Goal: Task Accomplishment & Management: Manage account settings

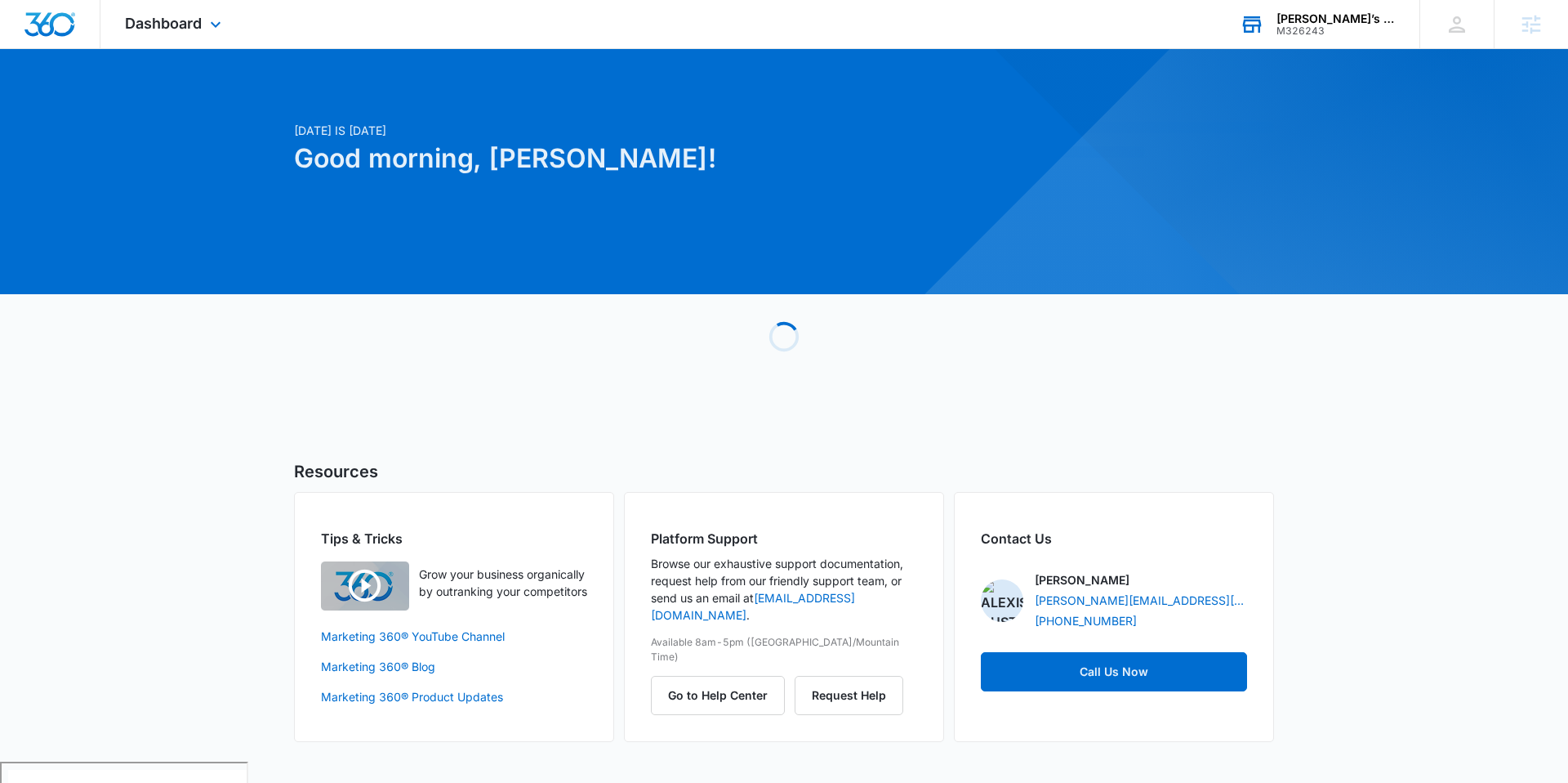
click at [1315, 34] on div "M326243" at bounding box center [1337, 31] width 119 height 12
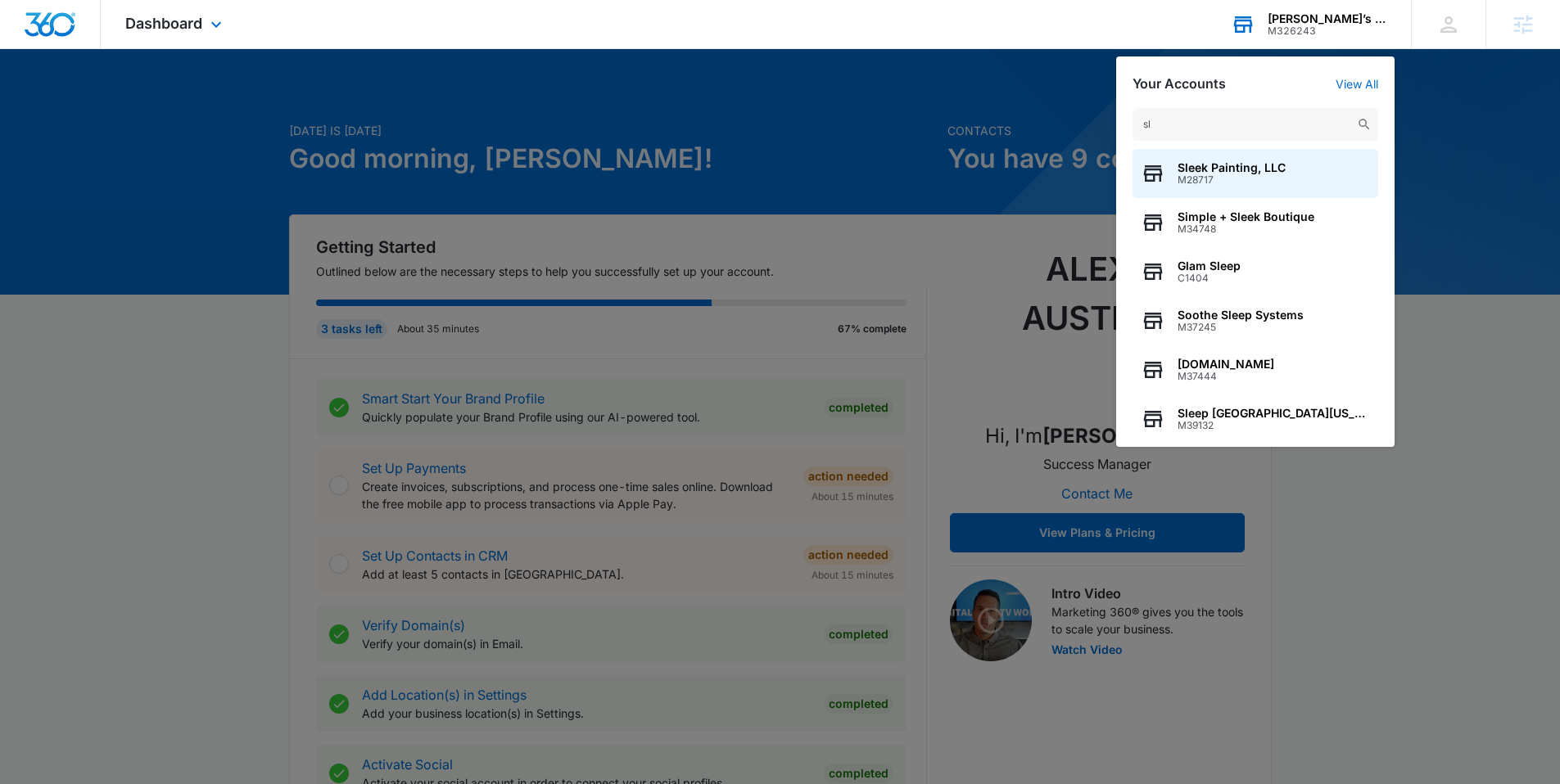
type input "s"
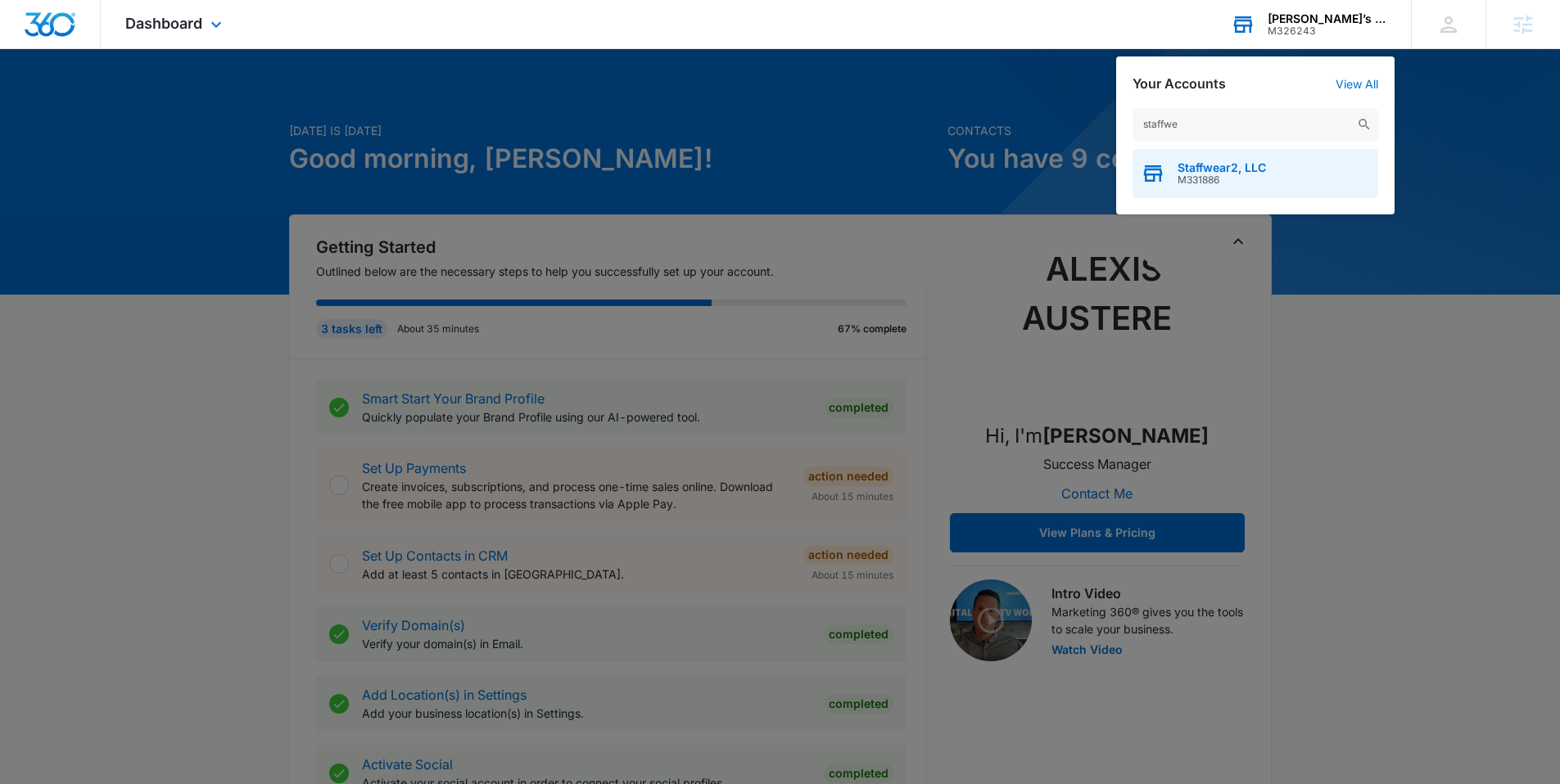
type input "staffwe"
click at [1182, 162] on span "Staffwear2, LLC" at bounding box center [1221, 167] width 88 height 13
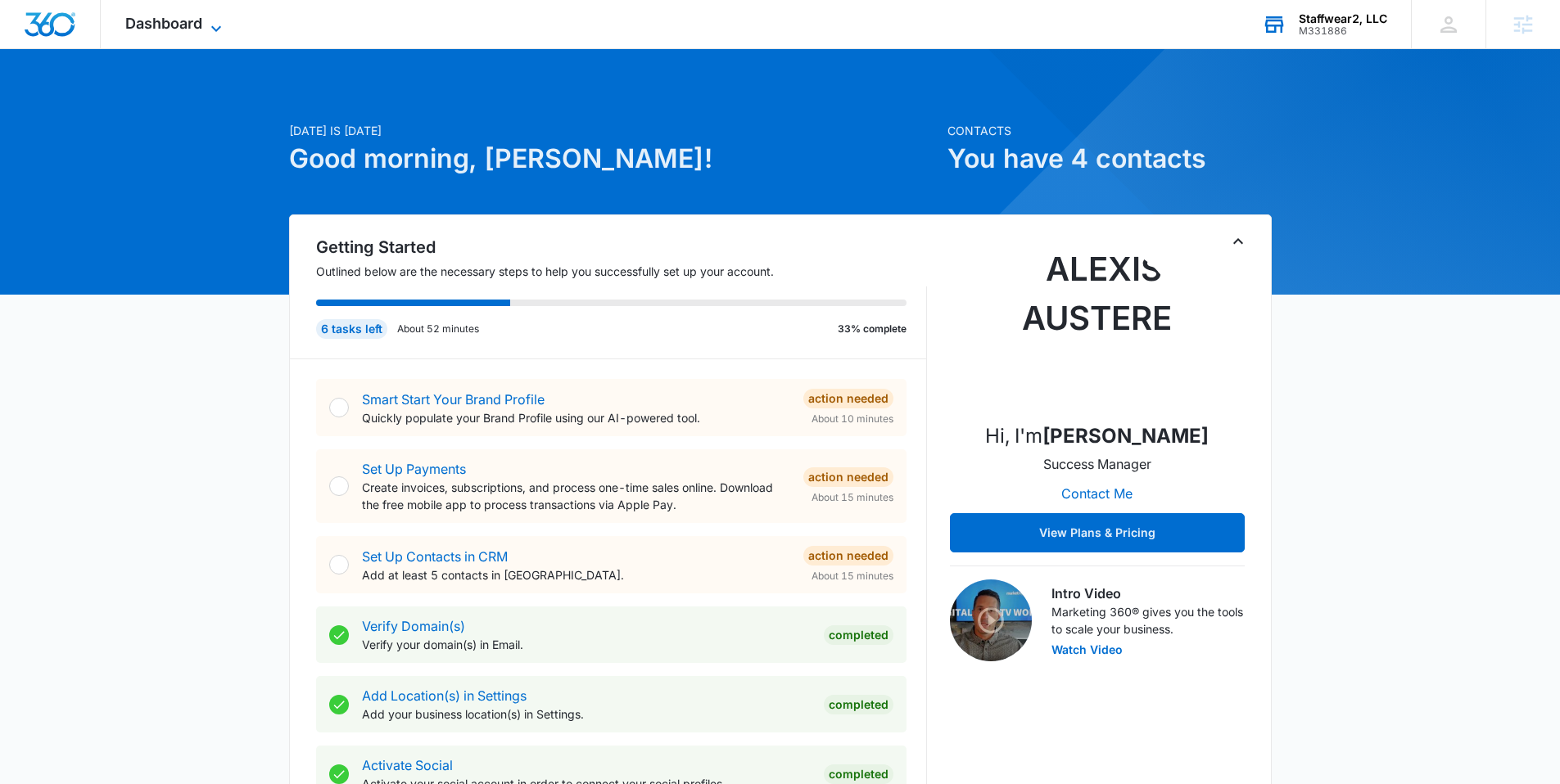
click at [211, 26] on icon at bounding box center [216, 28] width 20 height 20
click at [190, 32] on div "Dashboard Apps Reputation Websites Forms CRM Email Social Shop Payments POS Con…" at bounding box center [176, 24] width 150 height 48
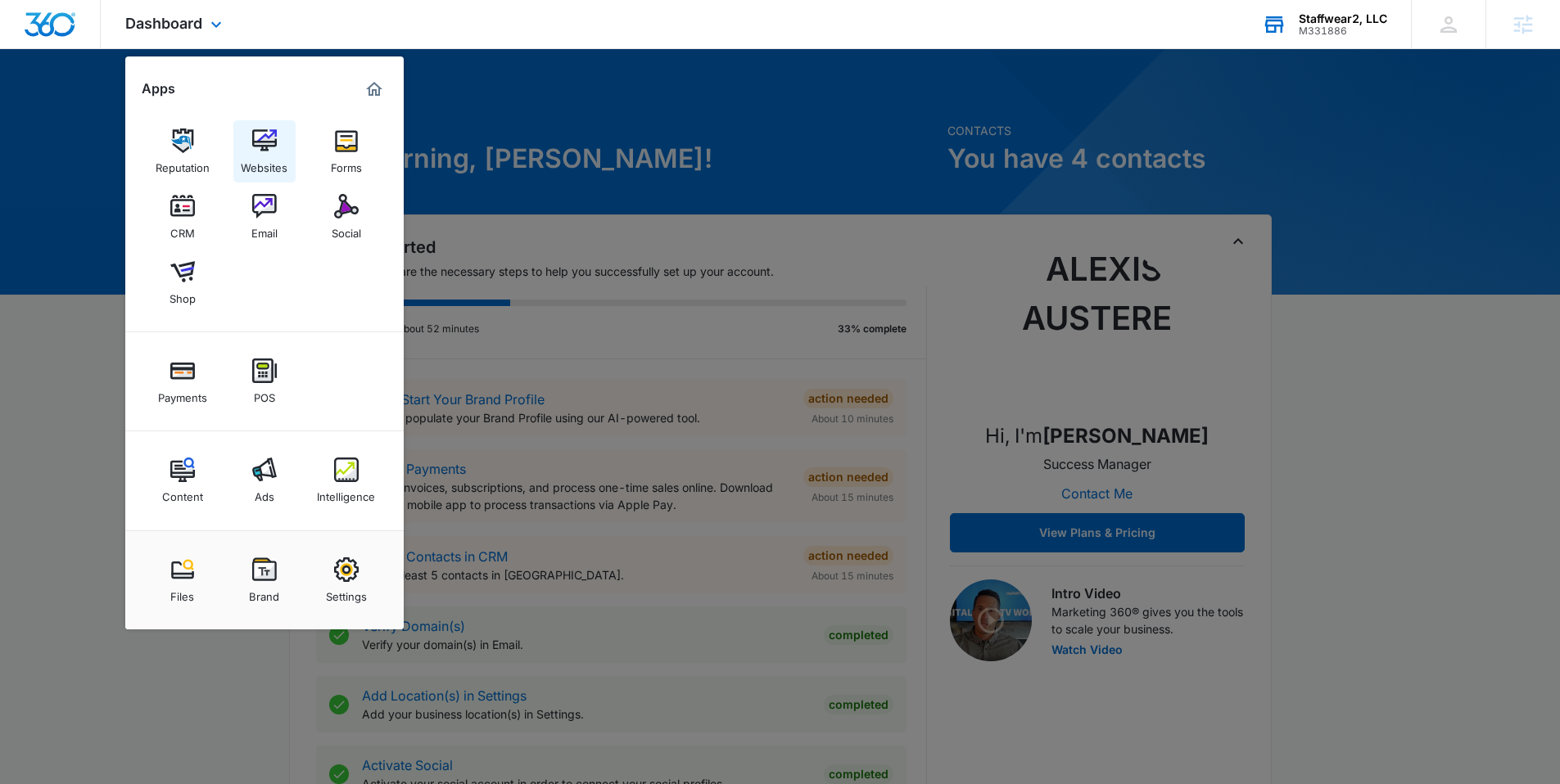
click at [259, 142] on img at bounding box center [264, 140] width 25 height 25
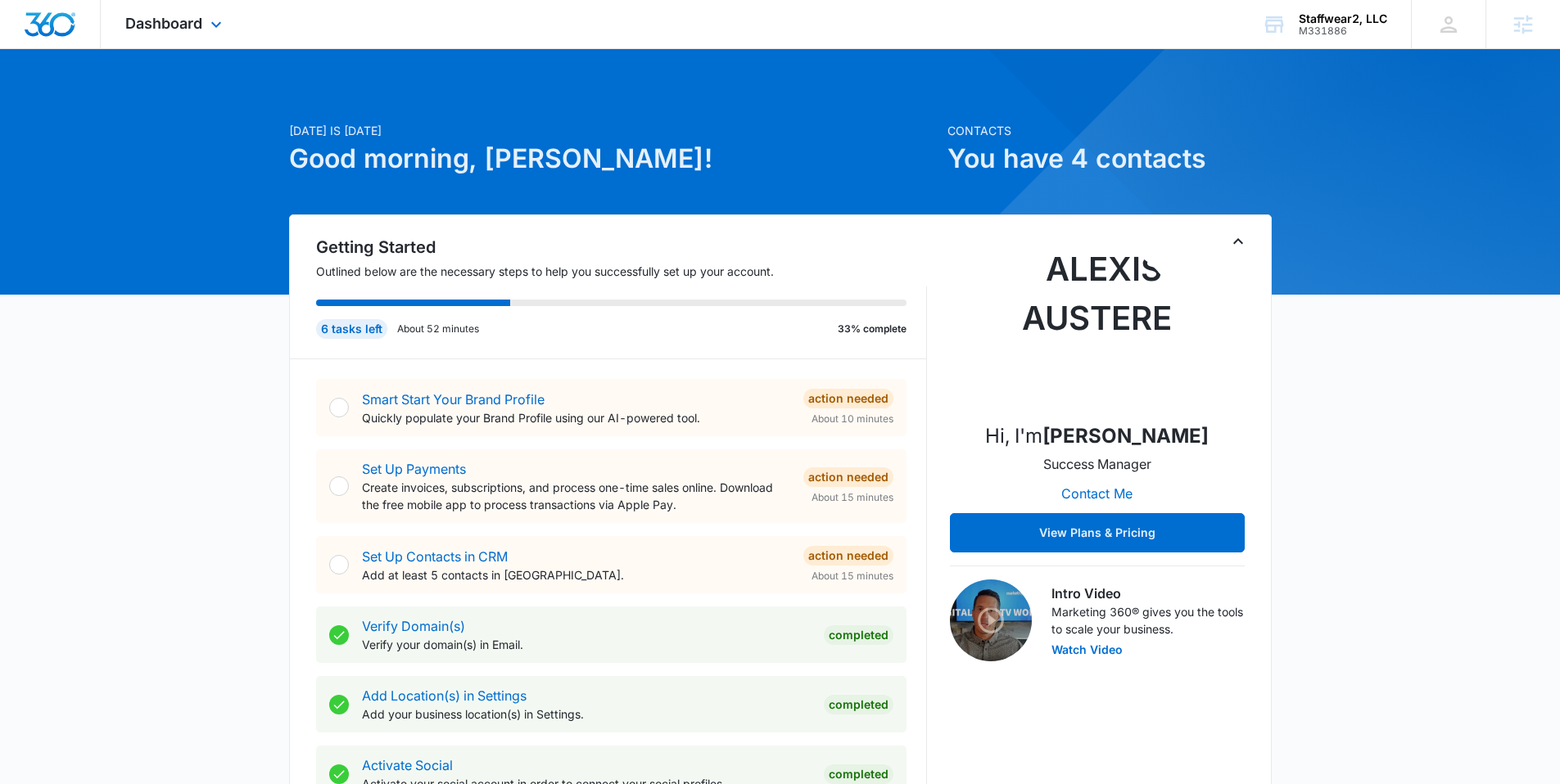
click at [205, 34] on div "Dashboard Apps Reputation Websites Forms CRM Email Social Shop Payments POS Con…" at bounding box center [176, 24] width 150 height 48
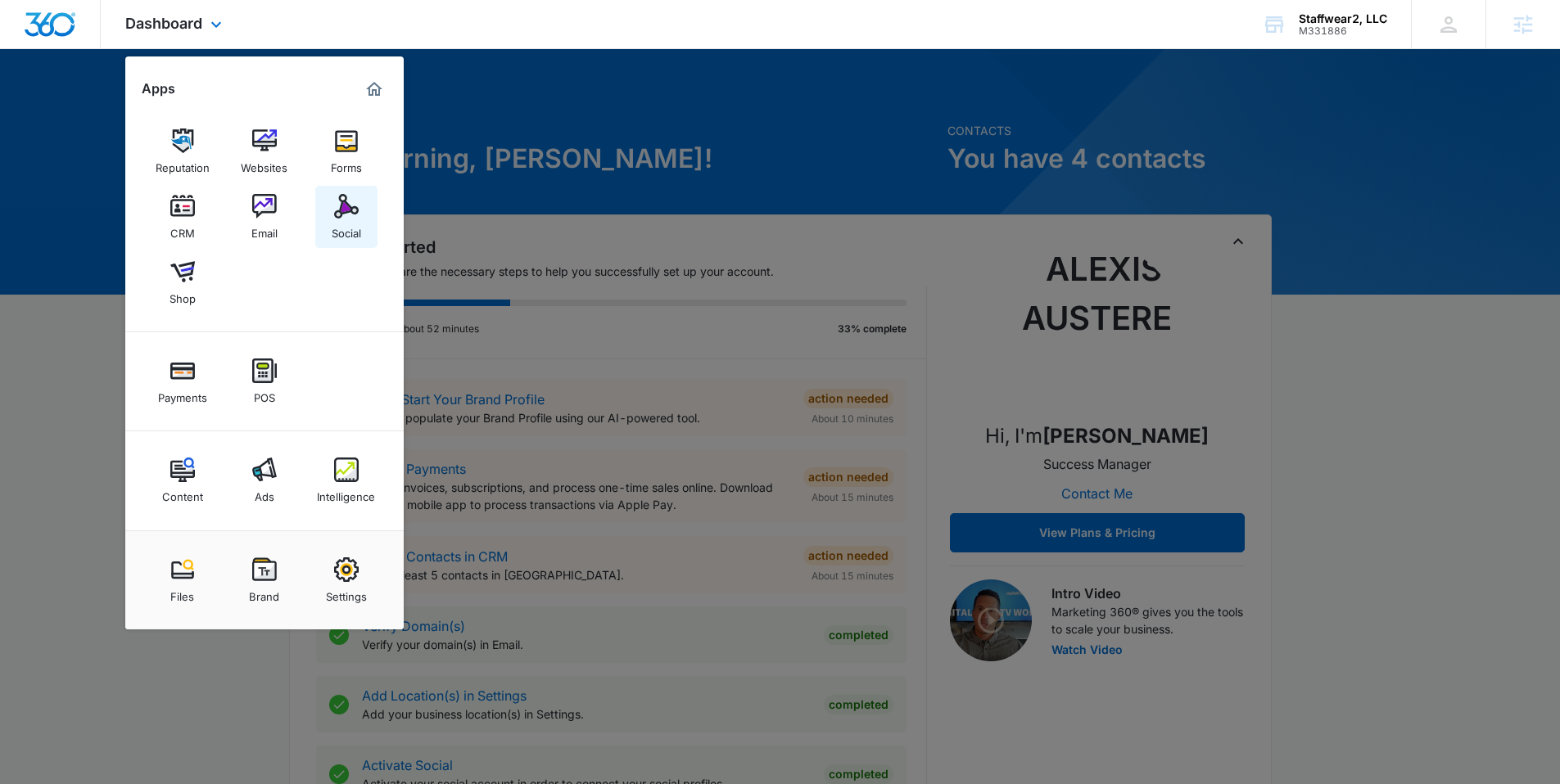
click at [339, 220] on div "Social" at bounding box center [347, 230] width 29 height 22
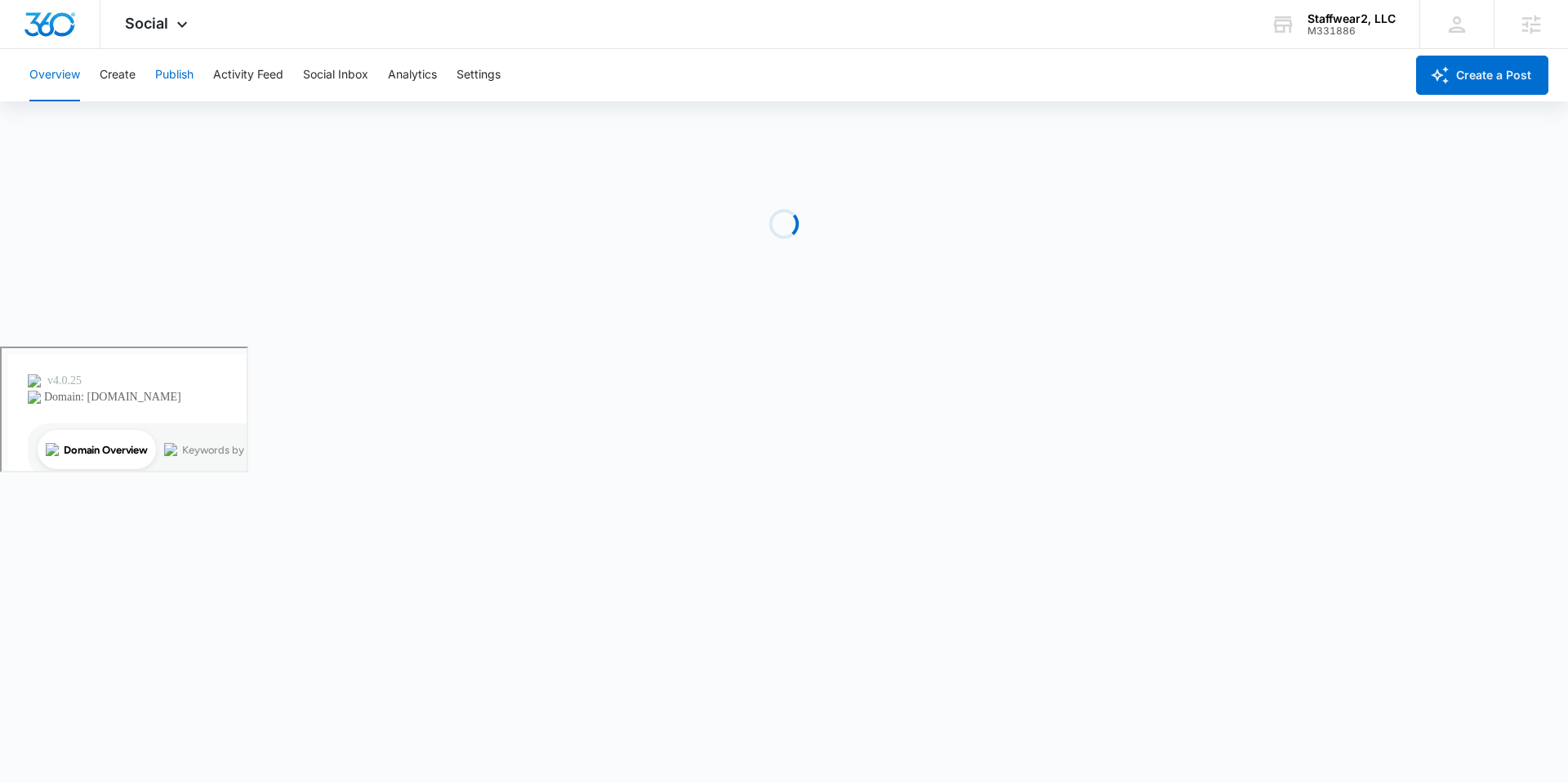
click at [178, 66] on button "Publish" at bounding box center [173, 74] width 38 height 52
click at [147, 20] on span "Social" at bounding box center [147, 24] width 43 height 18
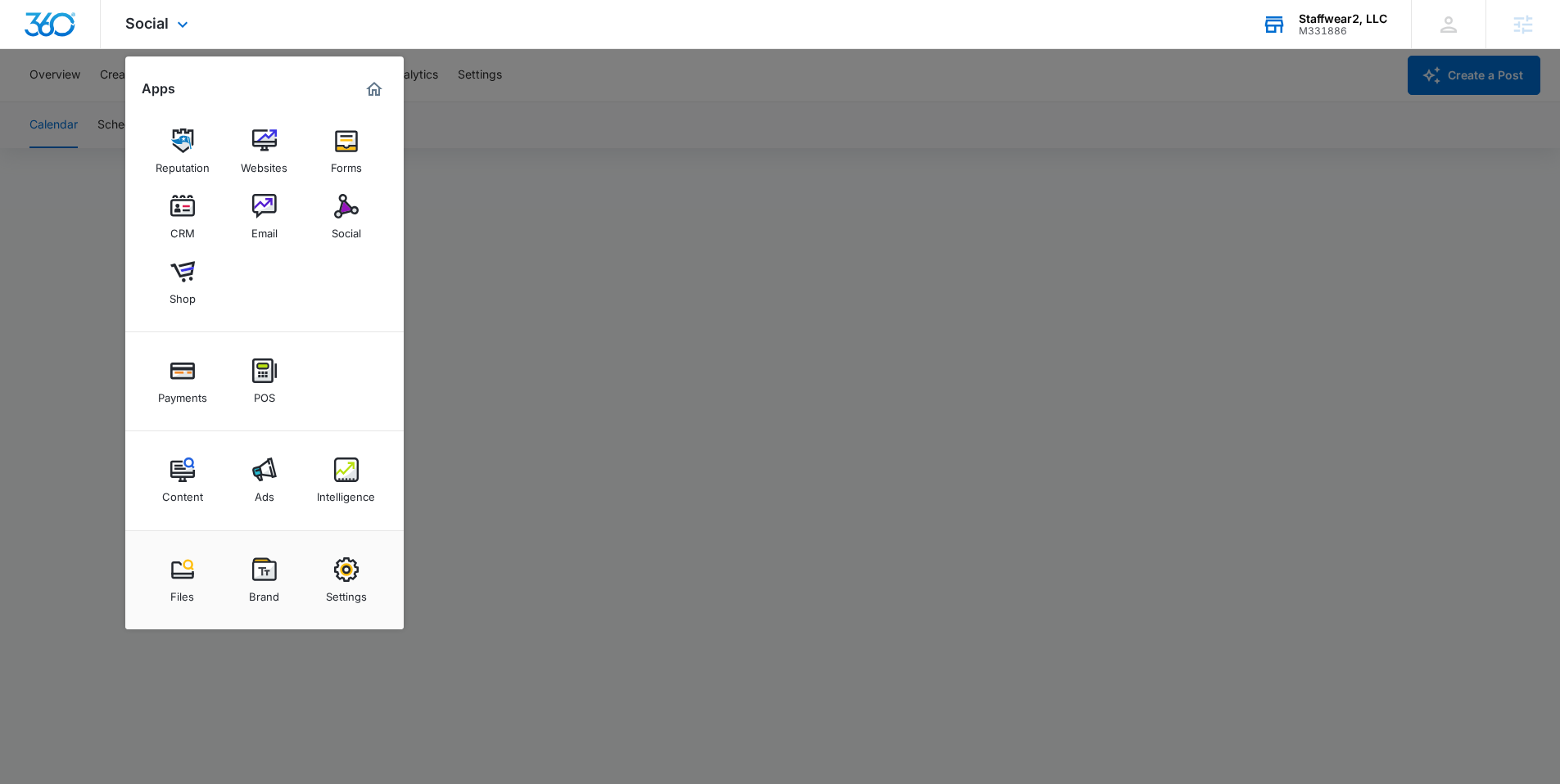
click at [1338, 14] on div "Staffwear2, LLC" at bounding box center [1343, 19] width 88 height 13
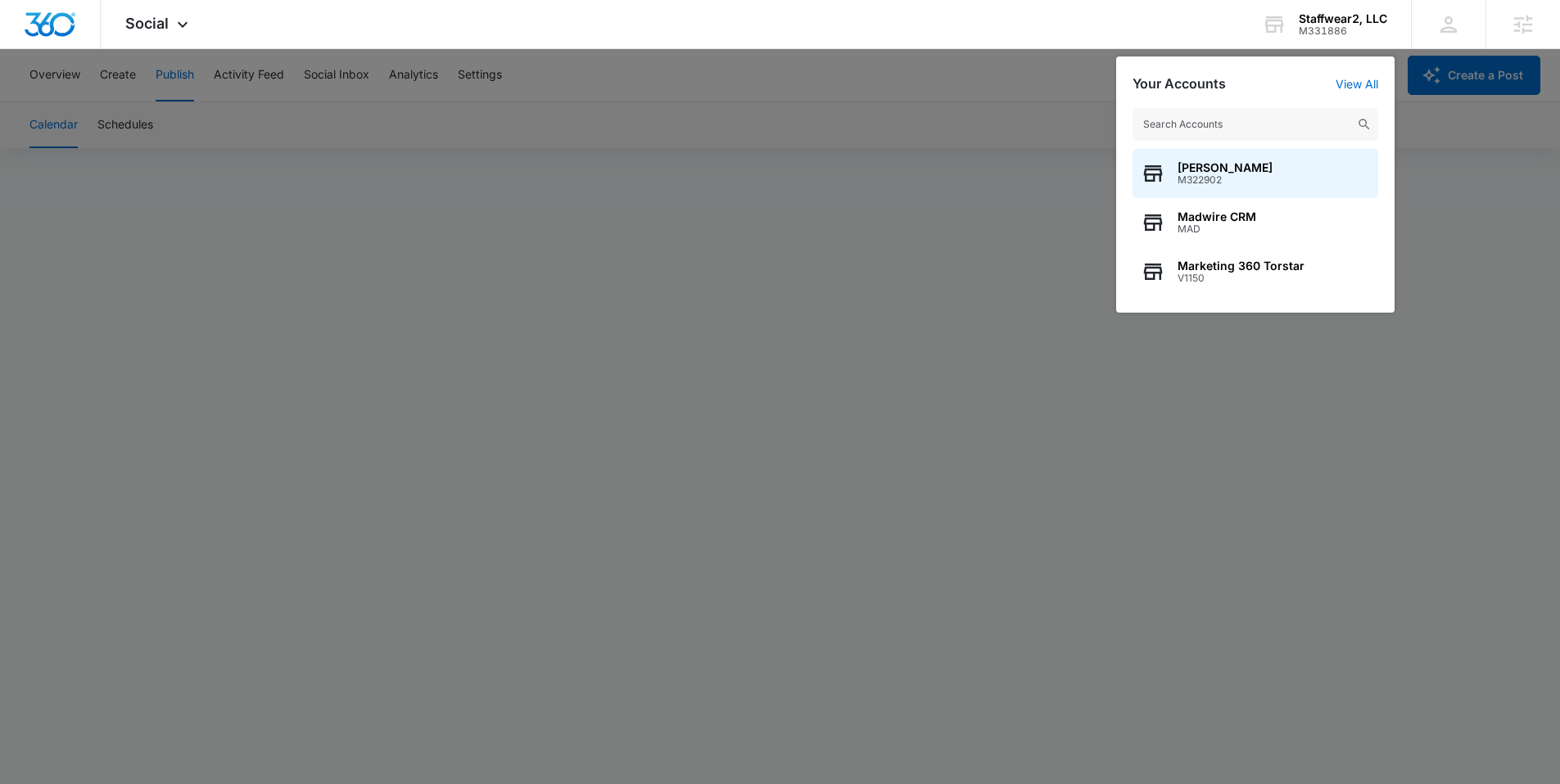
drag, startPoint x: 366, startPoint y: 93, endPoint x: 324, endPoint y: 6, distance: 96.6
click at [366, 92] on div at bounding box center [780, 392] width 1560 height 784
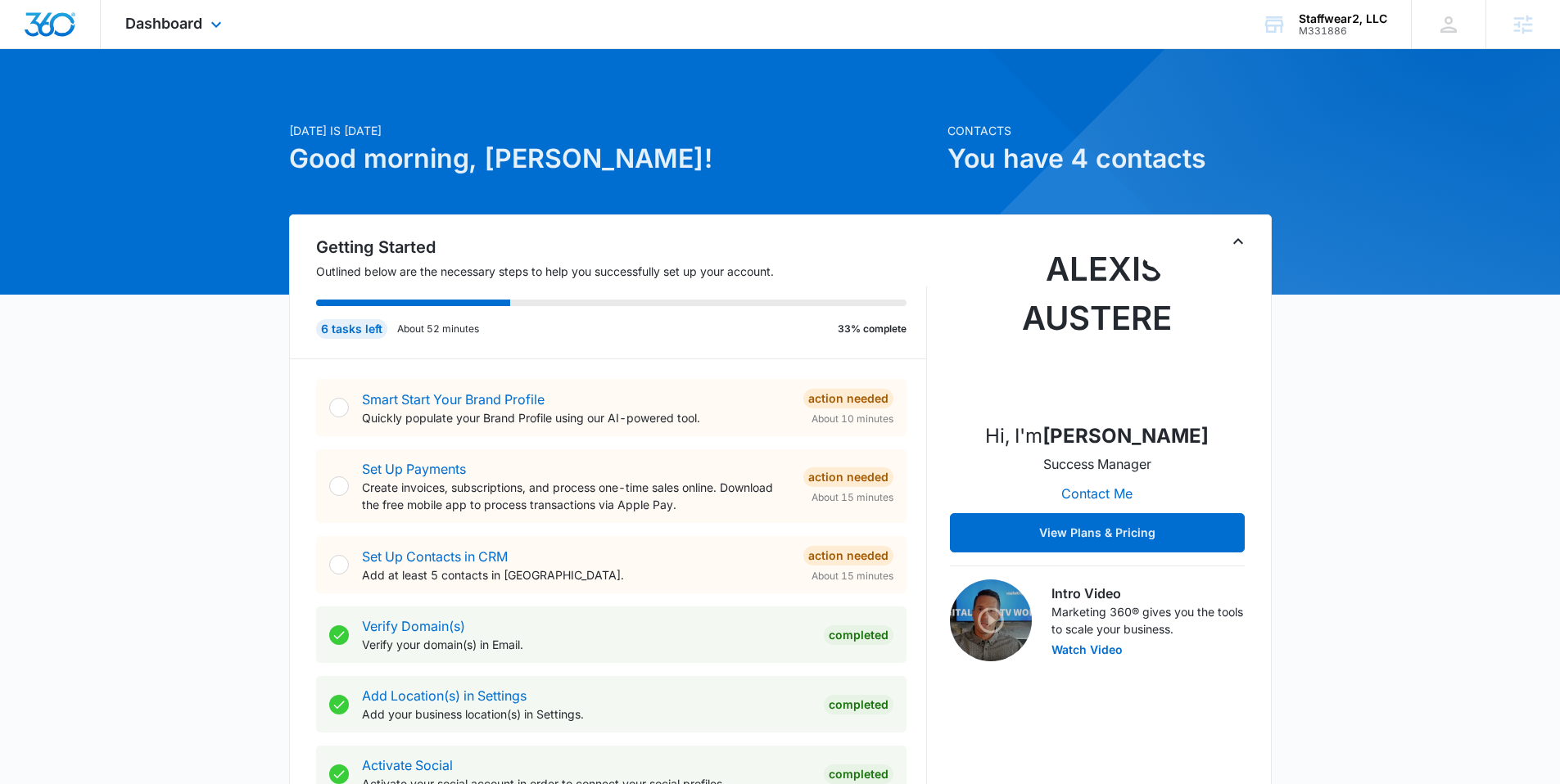
click at [227, 23] on div "Dashboard Apps Reputation Websites Forms CRM Email Social Shop Payments POS Con…" at bounding box center [176, 24] width 150 height 48
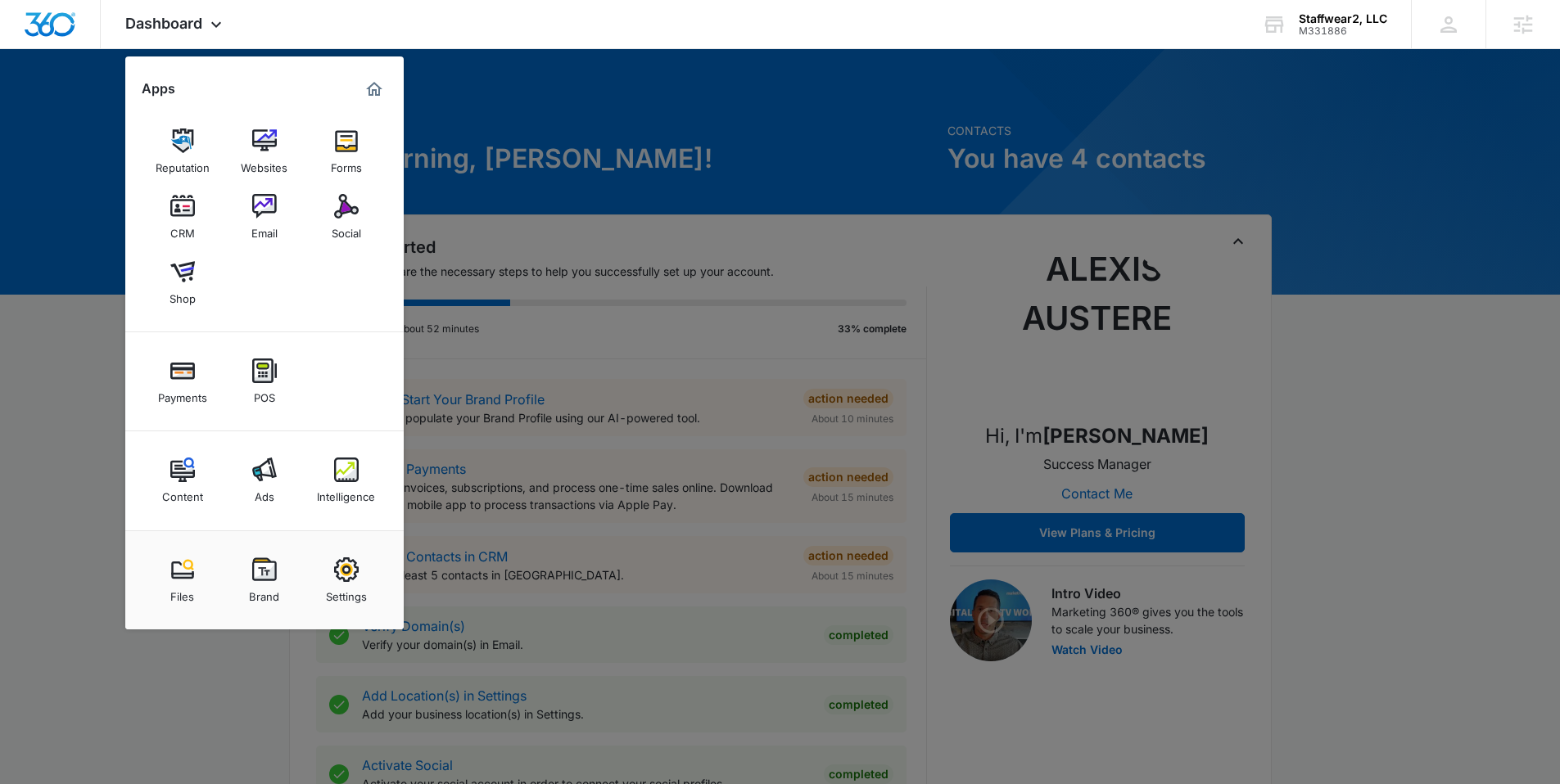
click at [258, 220] on div "Email" at bounding box center [264, 230] width 27 height 22
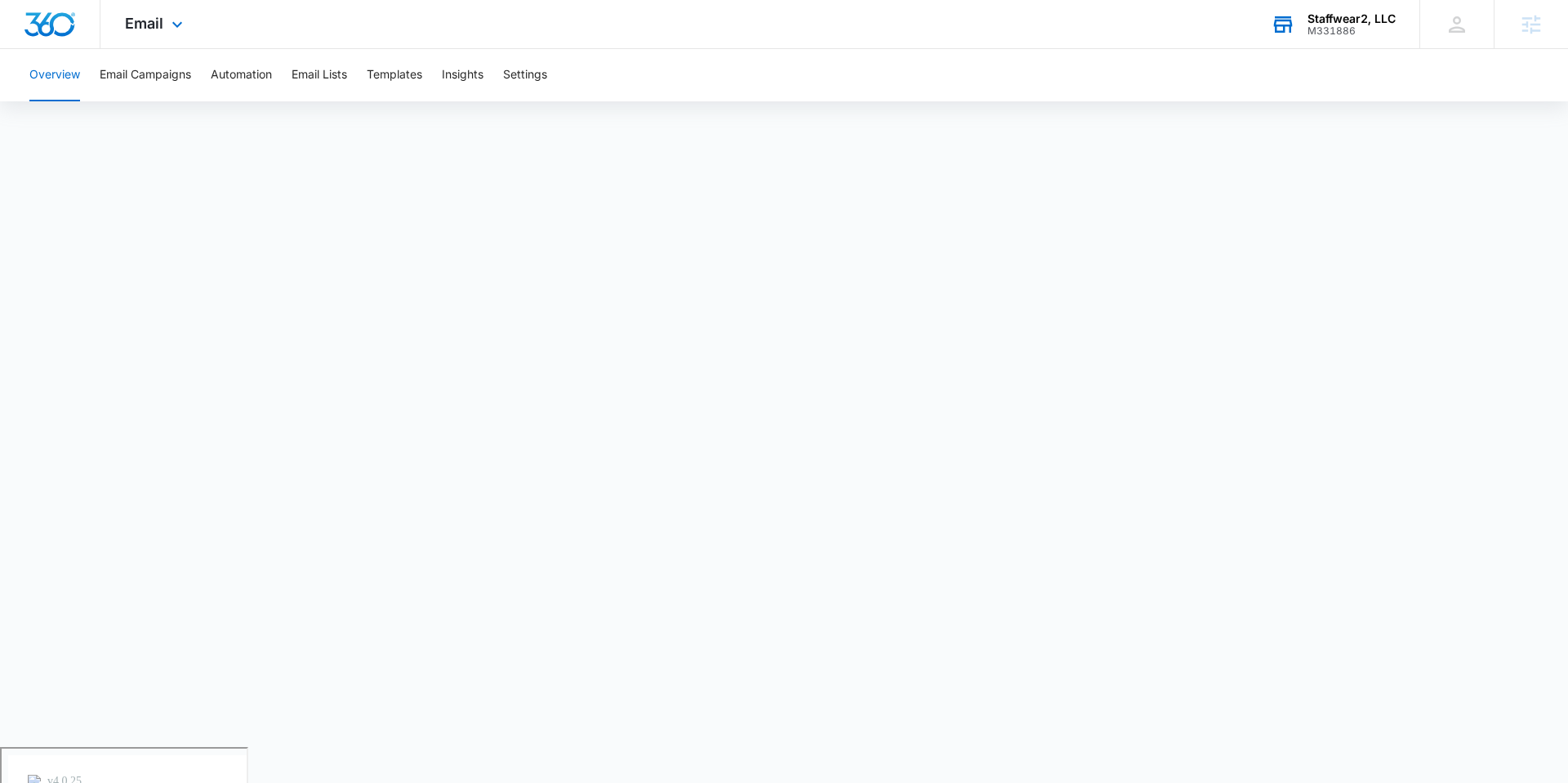
click at [1312, 42] on div "Staffwear2, LLC M331886 Your Accounts View All" at bounding box center [1333, 24] width 173 height 48
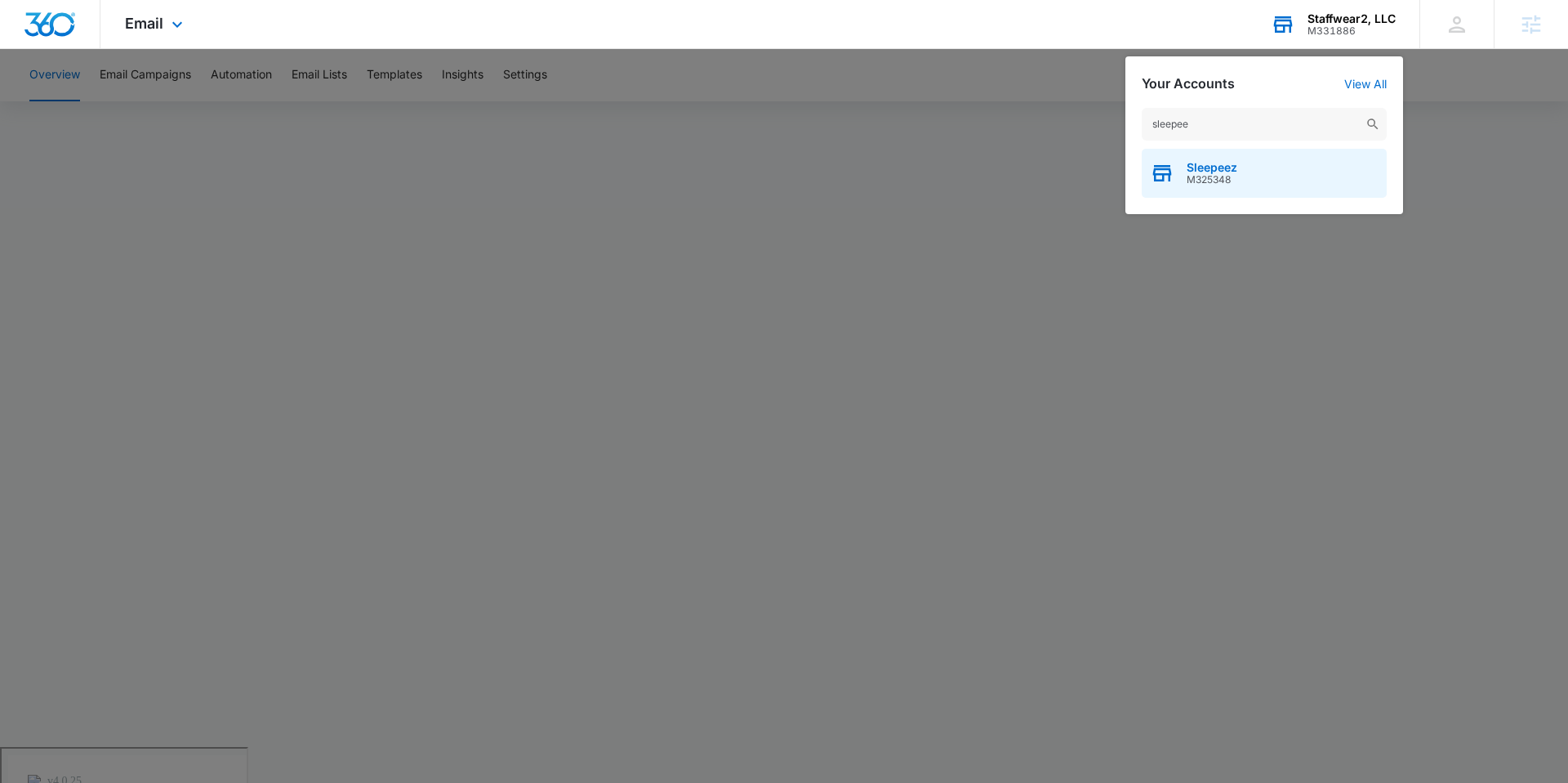
type input "sleepee"
click at [1236, 182] on span "M325348" at bounding box center [1212, 180] width 51 height 12
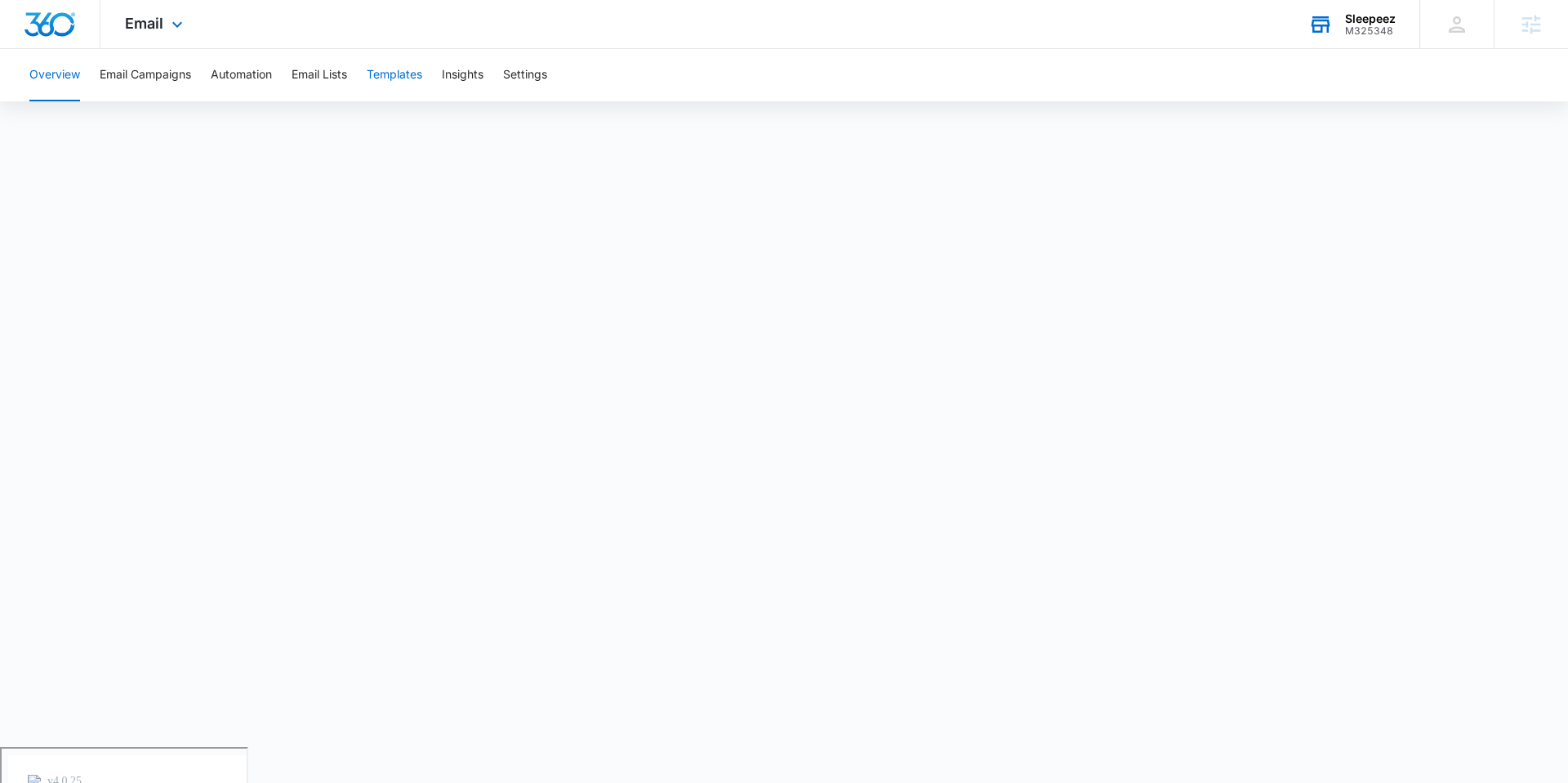
click at [387, 71] on button "Templates" at bounding box center [395, 74] width 56 height 52
click at [162, 26] on span "Email" at bounding box center [144, 24] width 38 height 18
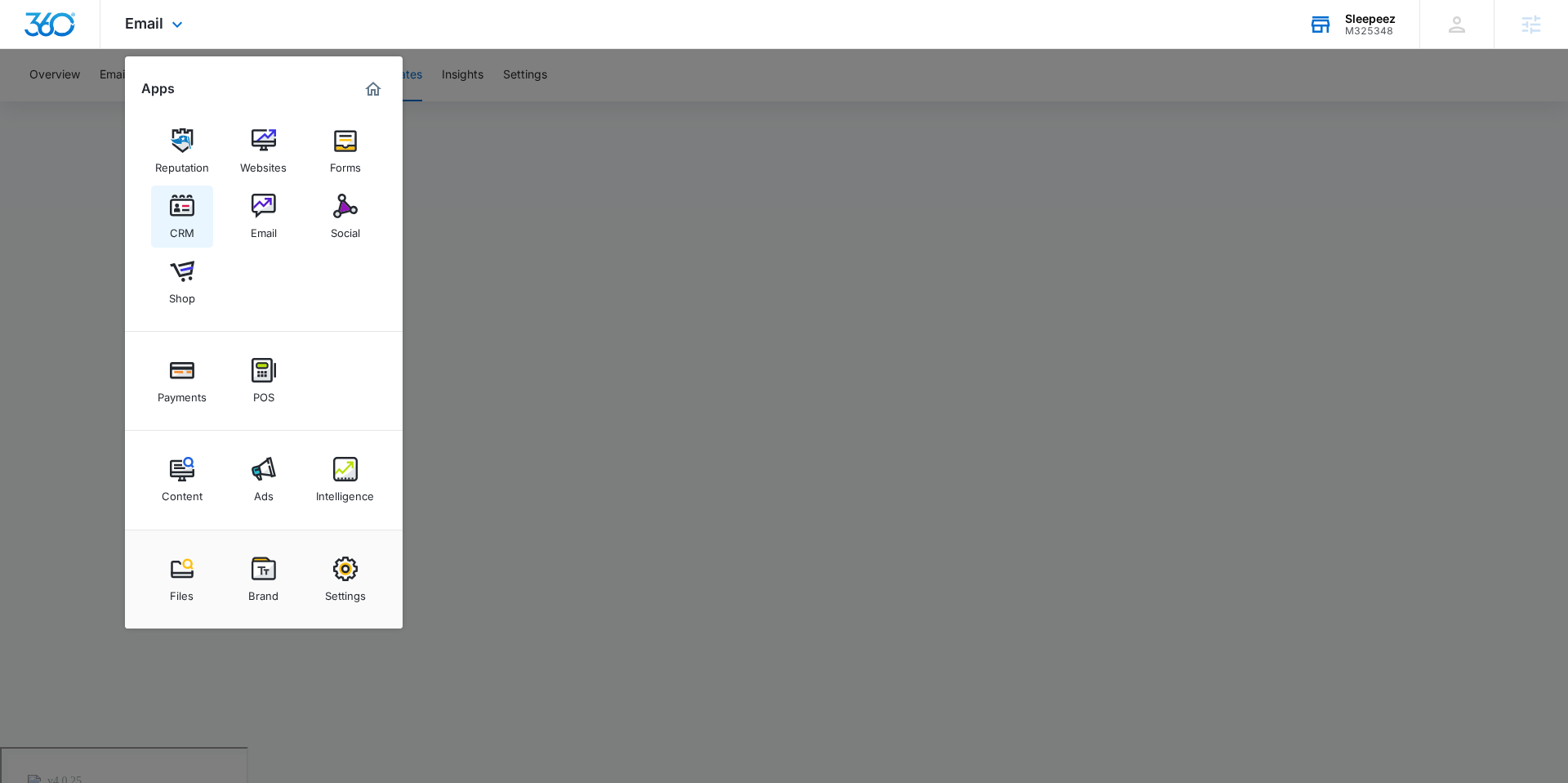
click at [169, 200] on img at bounding box center [181, 206] width 24 height 24
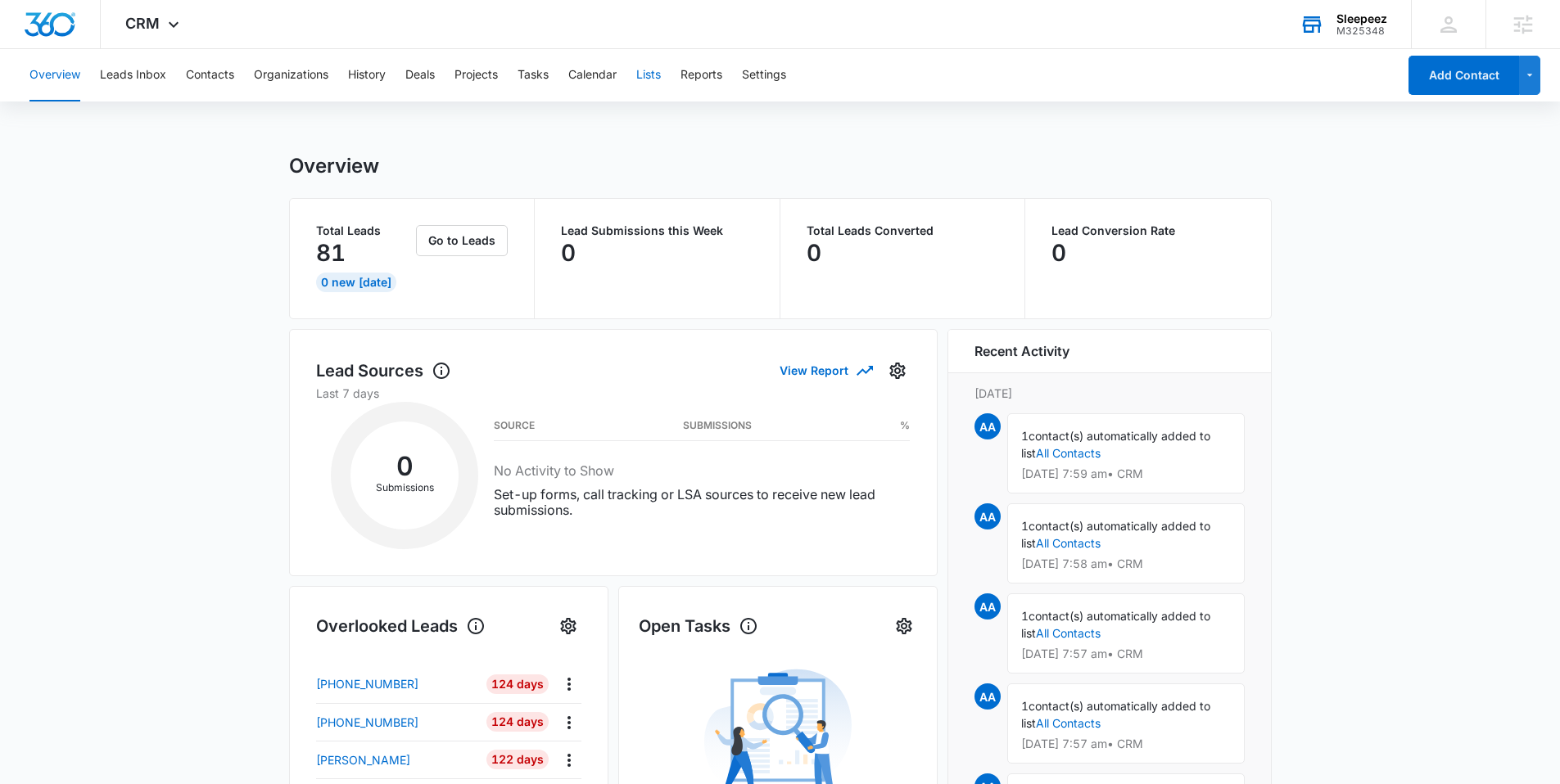
click at [645, 77] on button "Lists" at bounding box center [648, 75] width 25 height 52
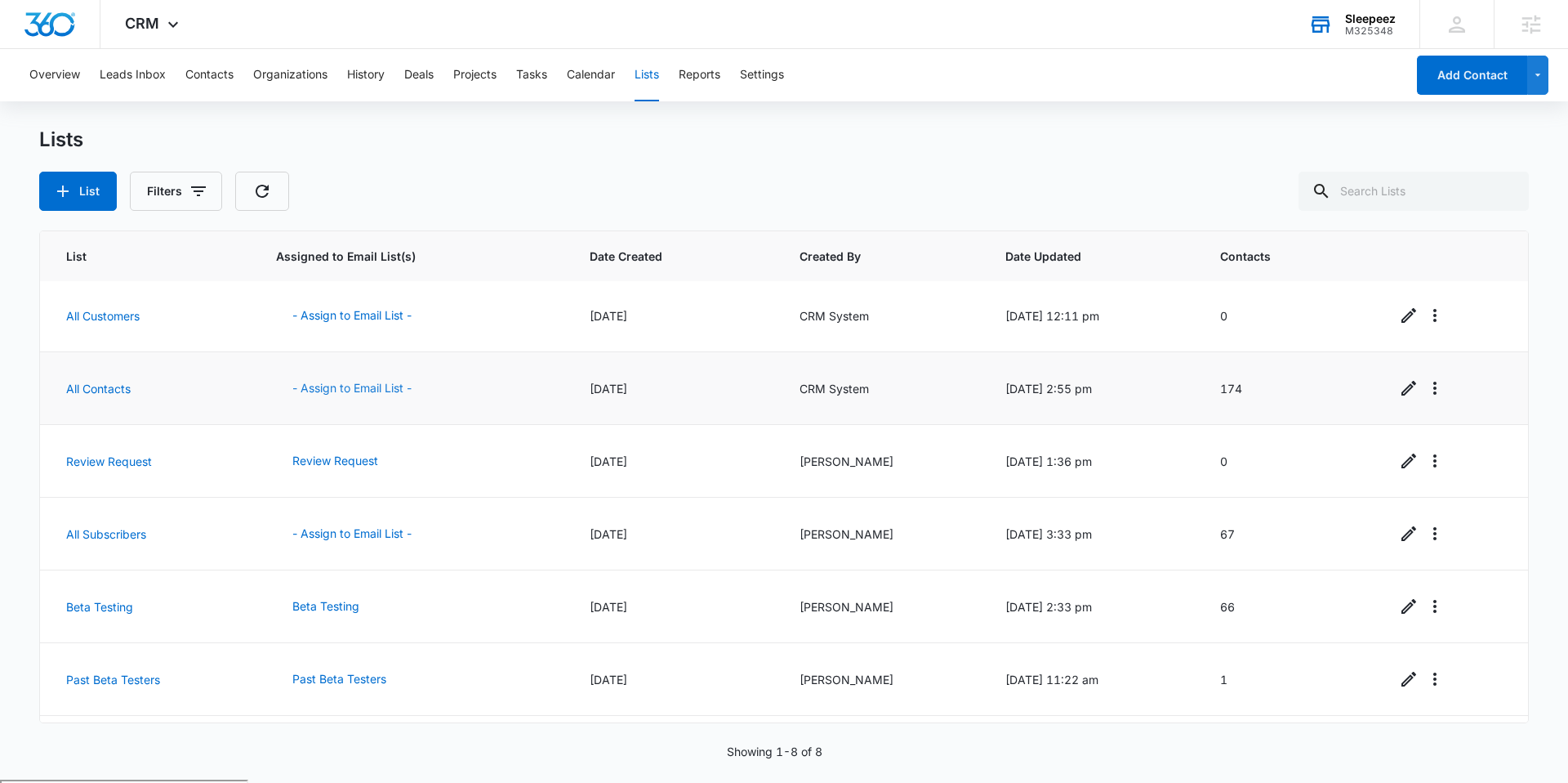
scroll to position [140, 0]
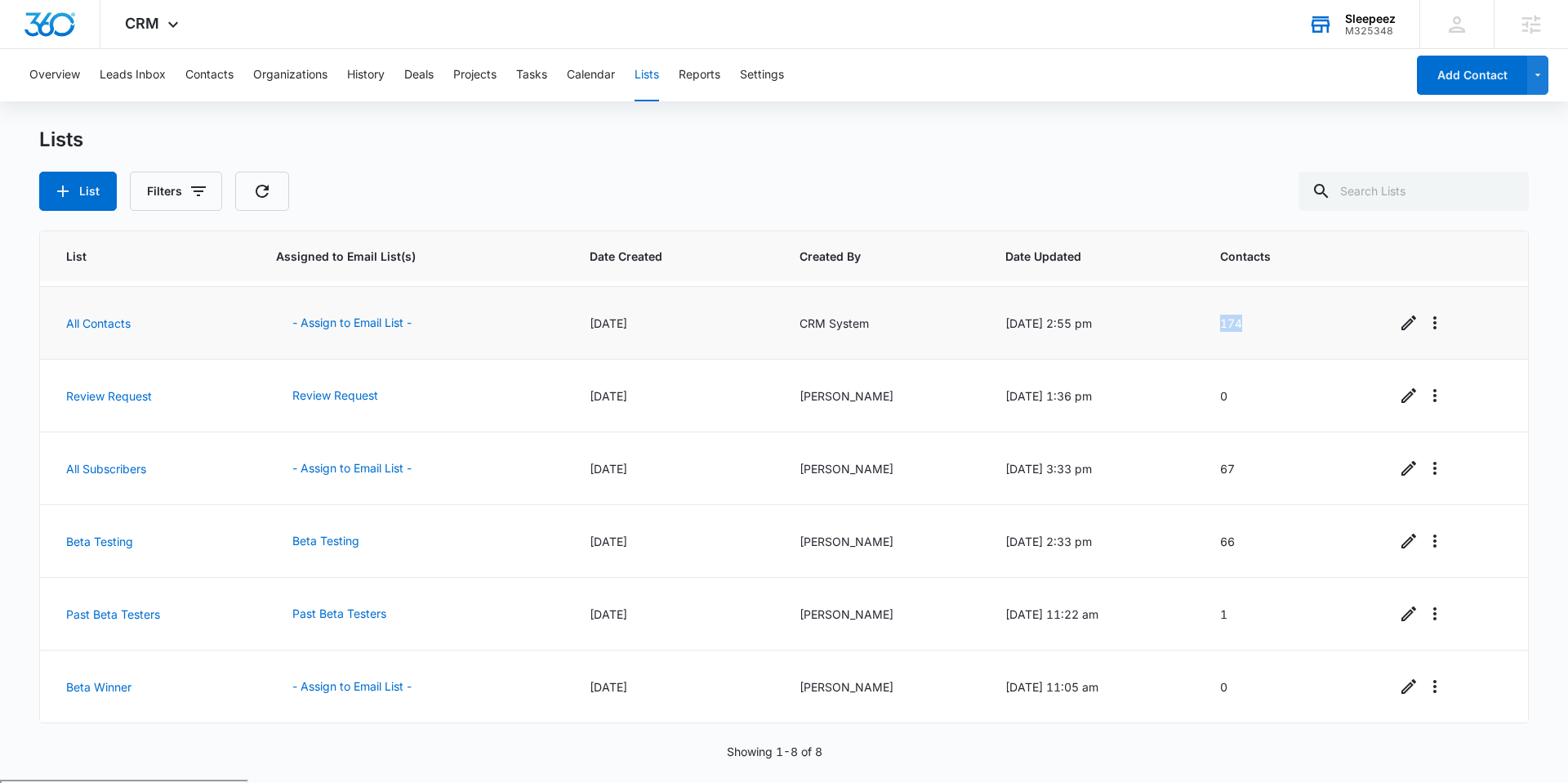
drag, startPoint x: 1218, startPoint y: 330, endPoint x: 1245, endPoint y: 328, distance: 27.1
click at [1245, 328] on td "174" at bounding box center [1288, 323] width 175 height 73
click at [508, 207] on div "List Filters" at bounding box center [784, 191] width 1490 height 39
drag, startPoint x: 1218, startPoint y: 325, endPoint x: 1266, endPoint y: 325, distance: 48.0
click at [1266, 325] on td "174" at bounding box center [1288, 323] width 175 height 73
